Goal: Task Accomplishment & Management: Manage account settings

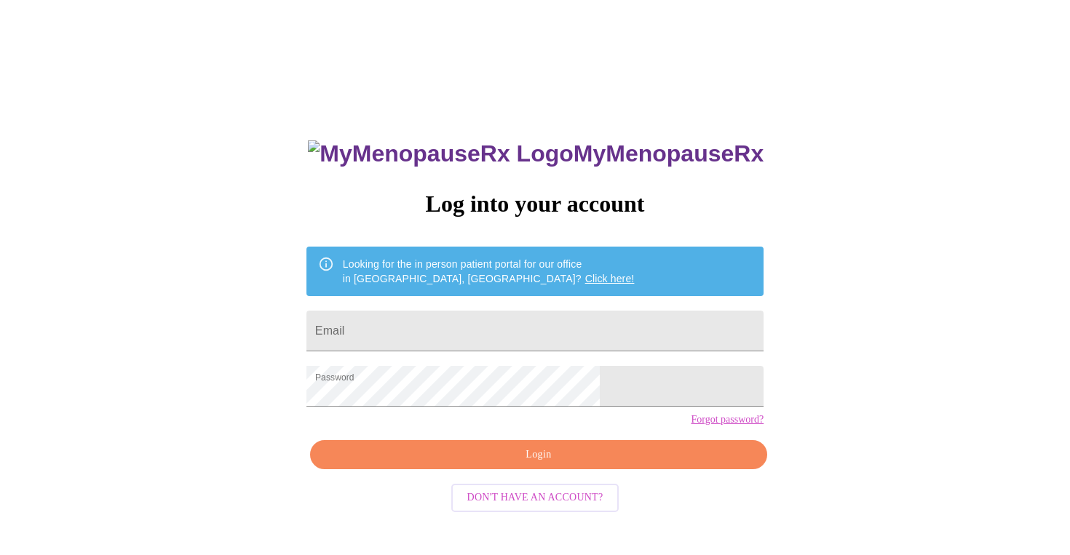
scroll to position [15, 0]
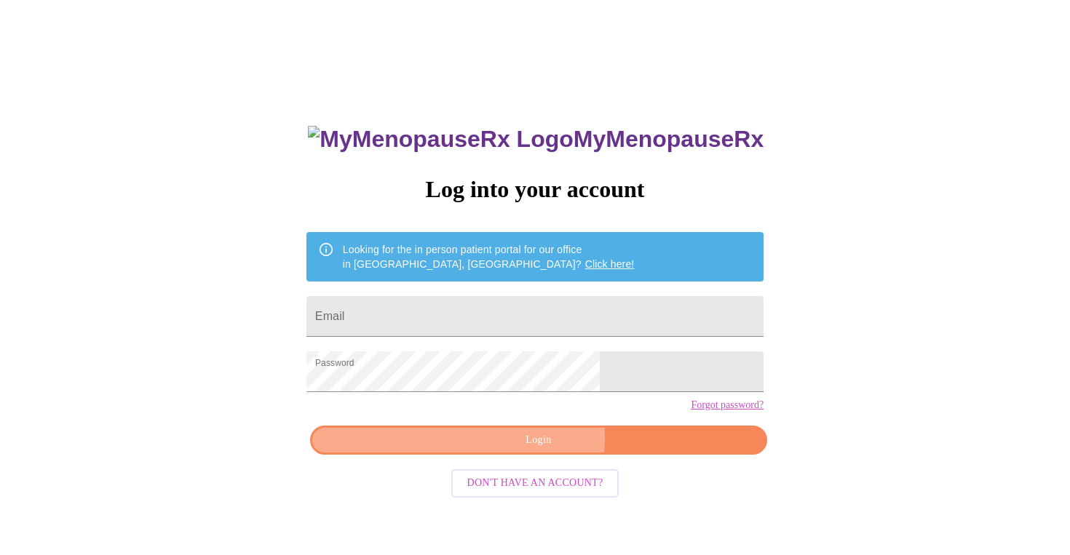
click at [506, 450] on span "Login" at bounding box center [539, 441] width 424 height 18
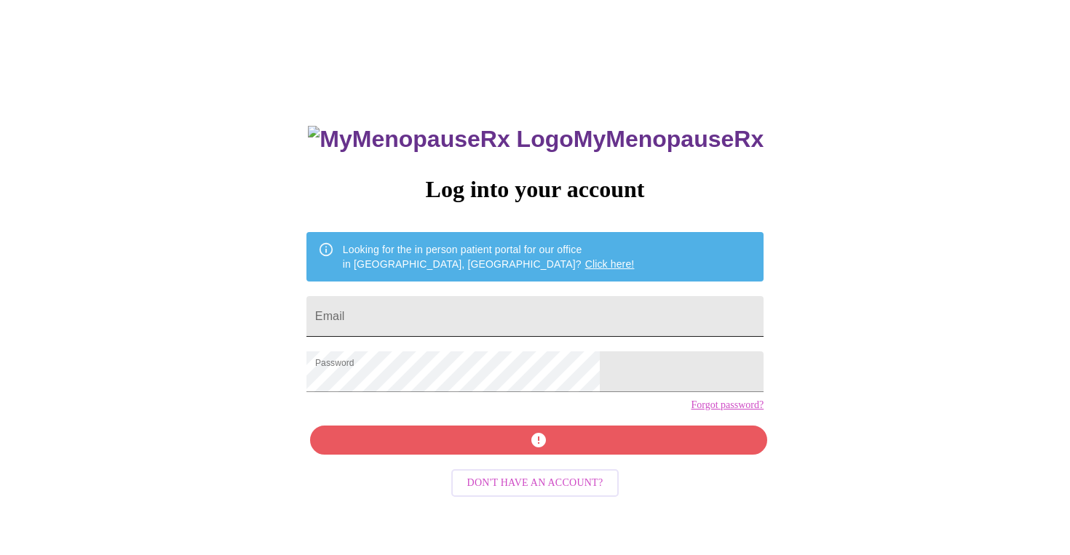
click at [461, 318] on input "Email" at bounding box center [534, 316] width 457 height 41
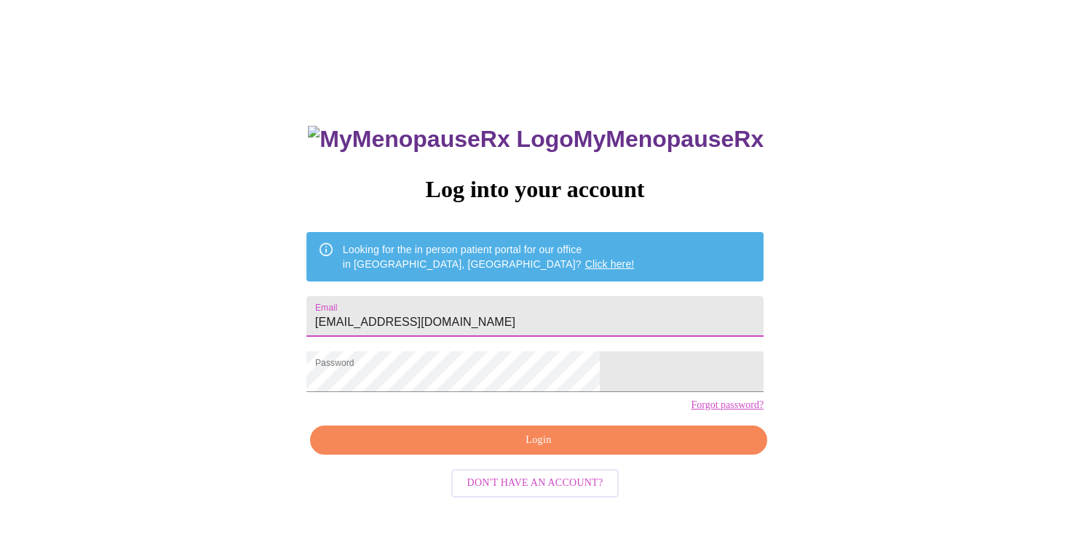
type input "[EMAIL_ADDRESS][DOMAIN_NAME]"
click at [481, 450] on span "Login" at bounding box center [539, 441] width 424 height 18
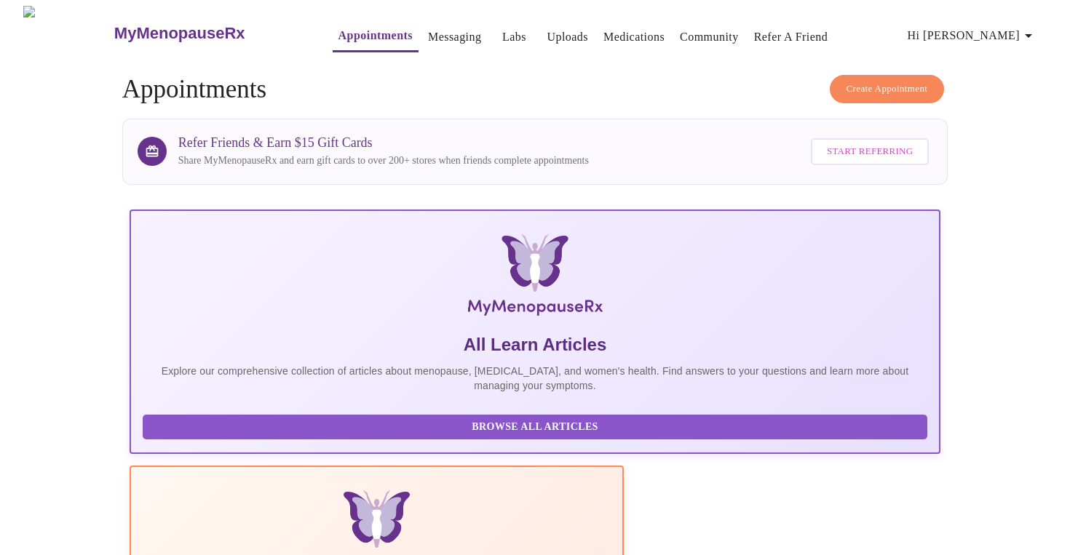
click at [502, 28] on link "Labs" at bounding box center [514, 37] width 24 height 20
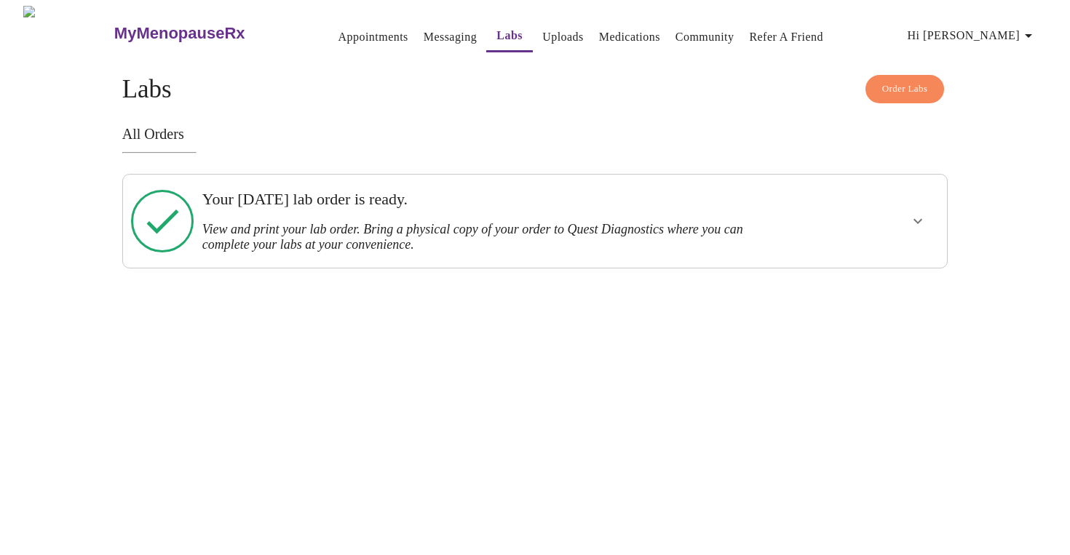
click at [424, 208] on h3 "Your Wednesday, October 8th lab order is ready." at bounding box center [495, 199] width 586 height 19
